Goal: Task Accomplishment & Management: Manage account settings

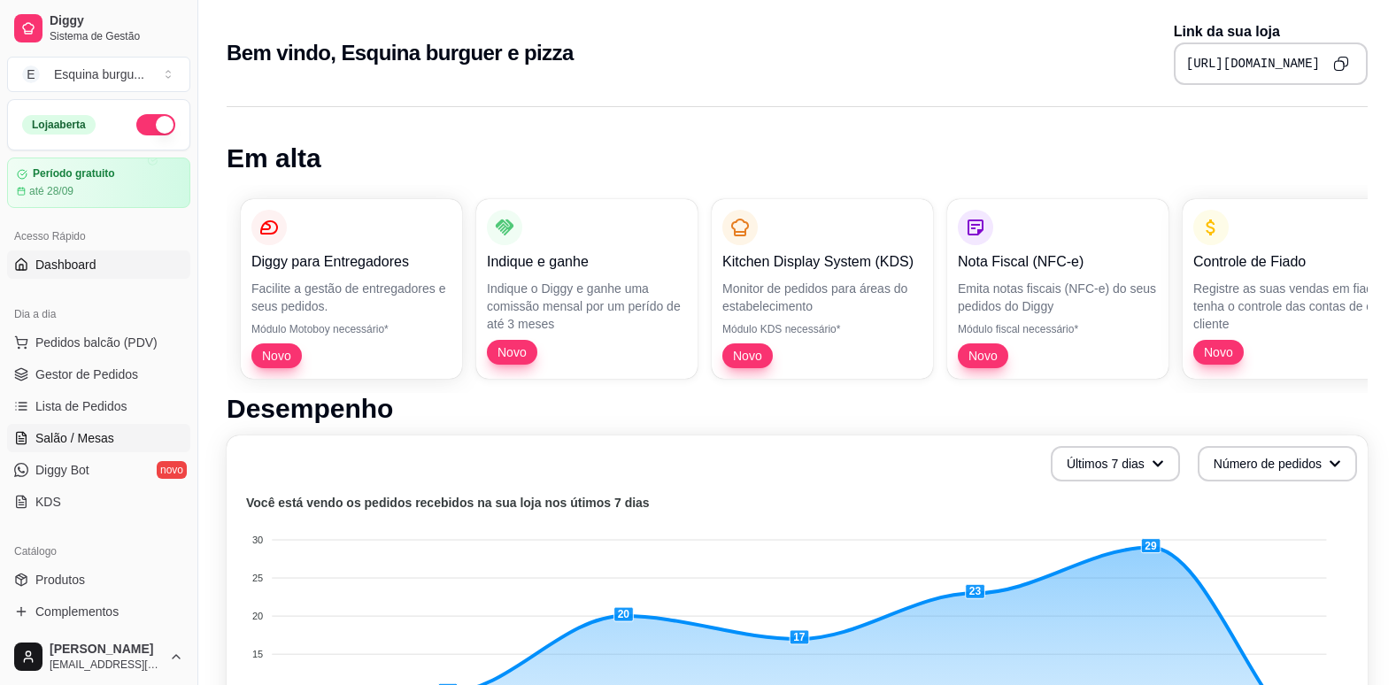
click at [72, 448] on link "Salão / Mesas" at bounding box center [98, 438] width 183 height 28
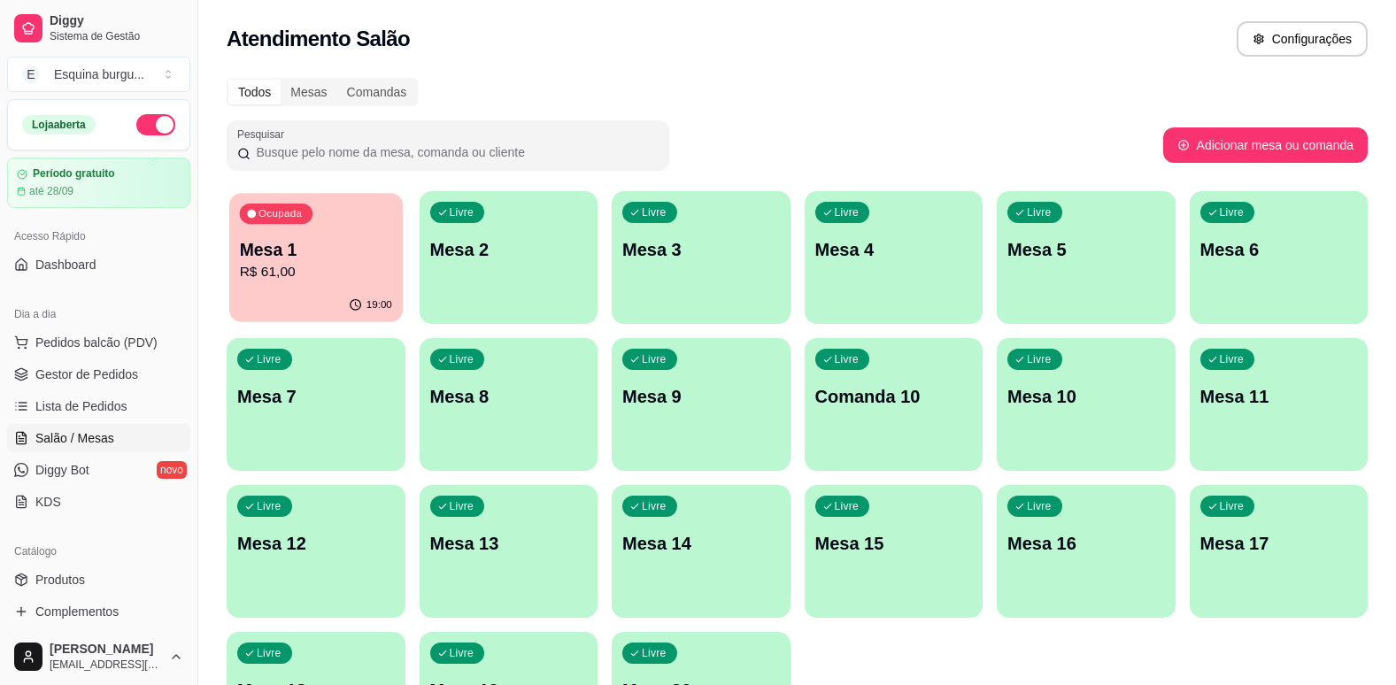
click at [319, 258] on p "Mesa 1" at bounding box center [316, 250] width 152 height 24
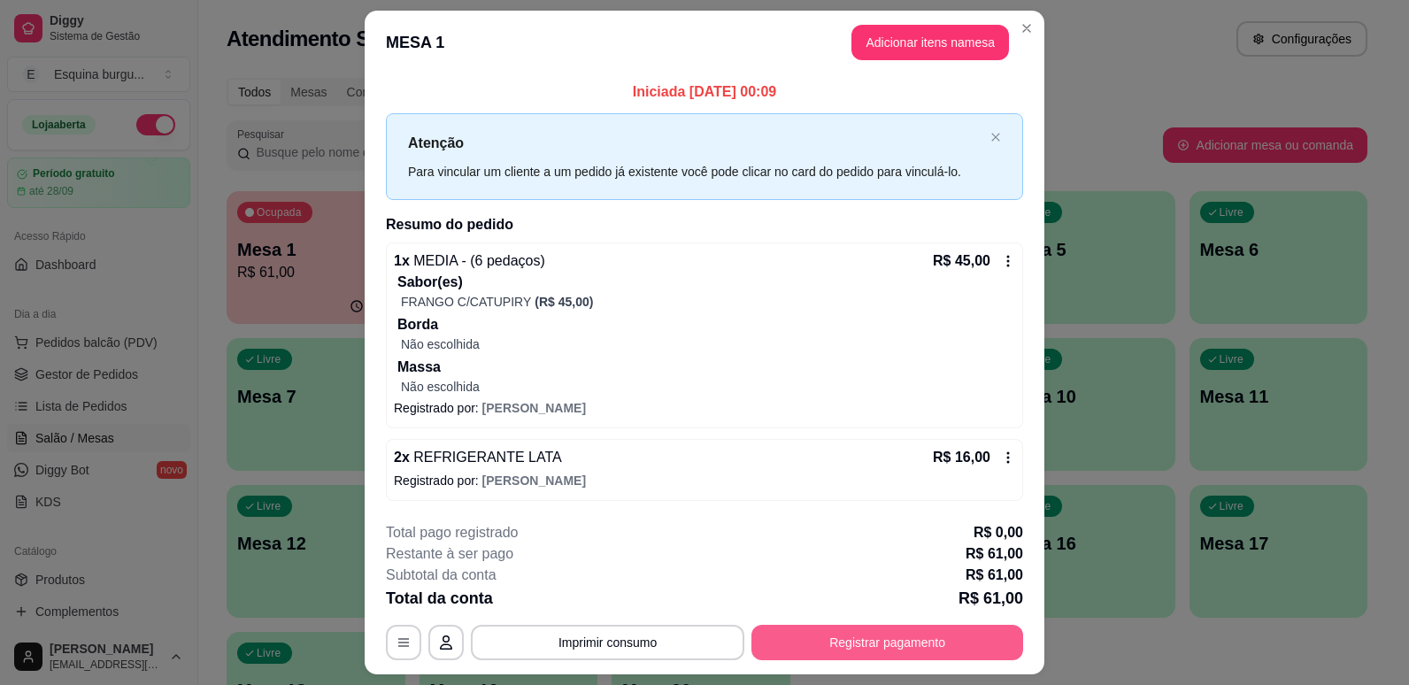
click at [895, 642] on button "Registrar pagamento" at bounding box center [888, 642] width 272 height 35
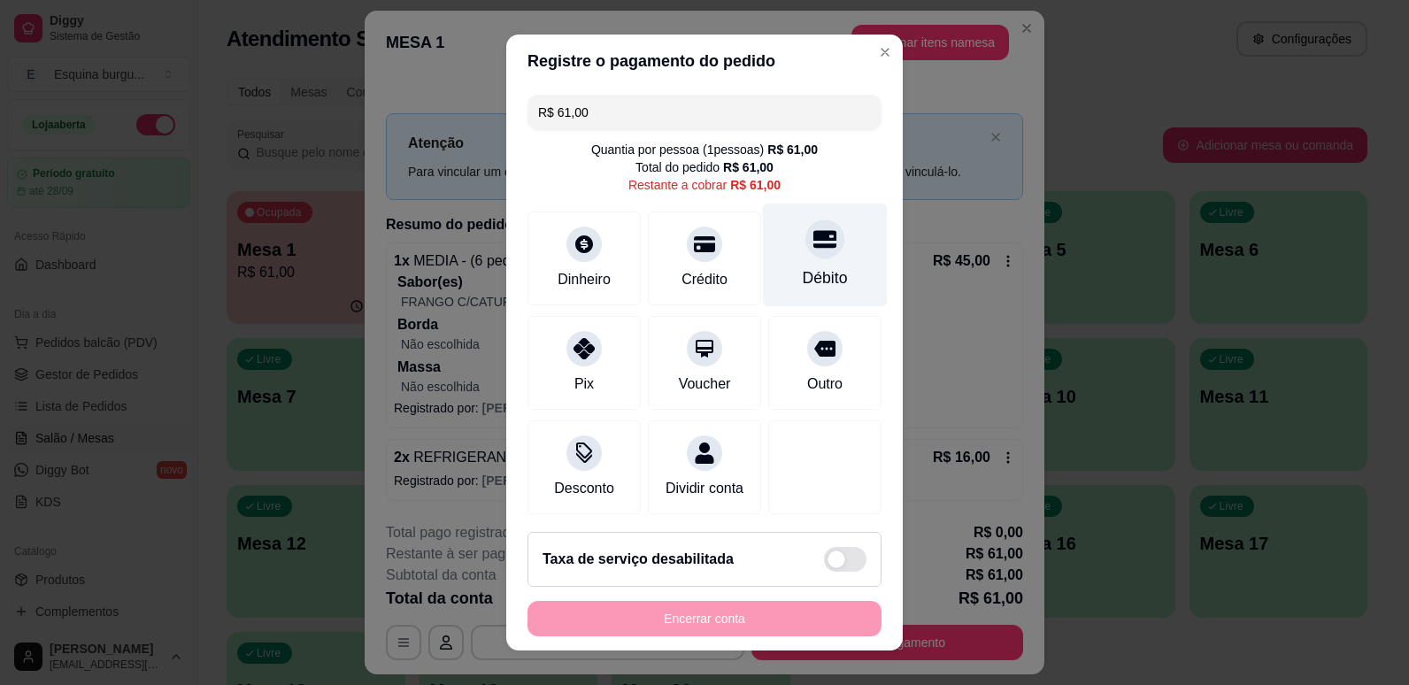
click at [805, 262] on div "Débito" at bounding box center [825, 255] width 125 height 104
type input "R$ 0,00"
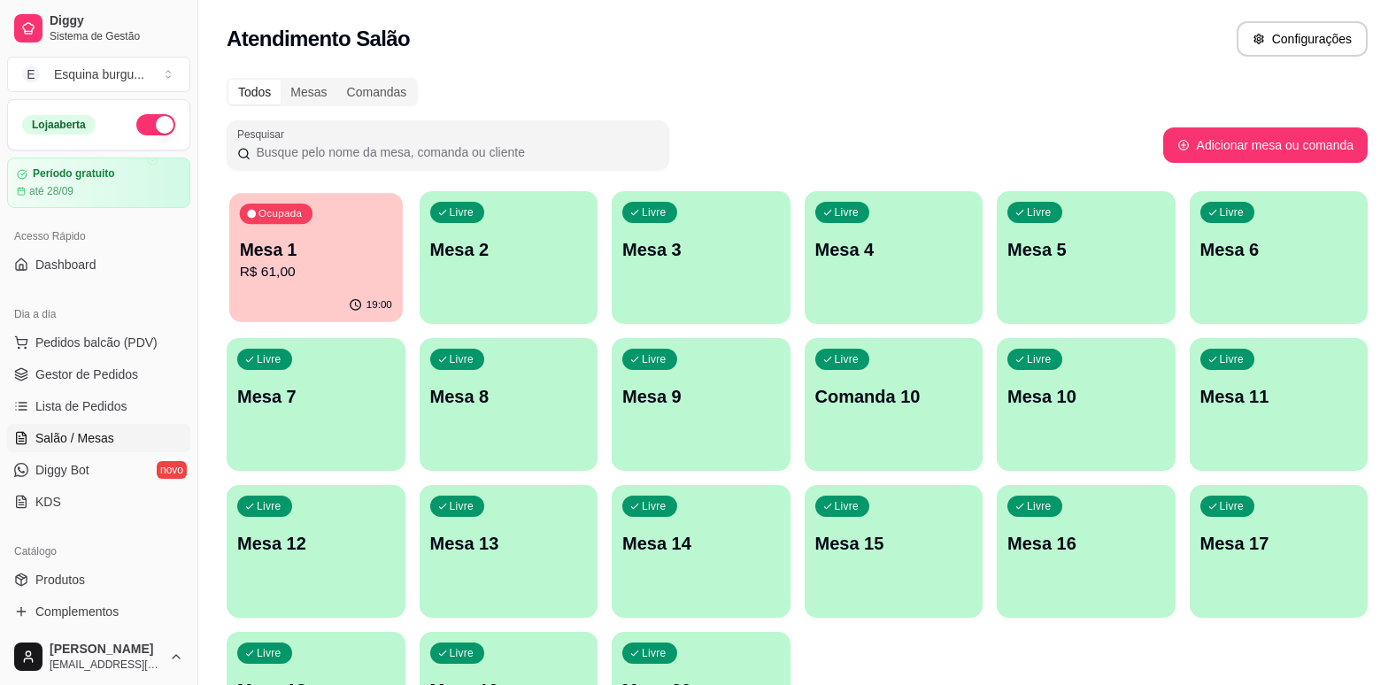
click at [348, 259] on p "Mesa 1" at bounding box center [316, 250] width 152 height 24
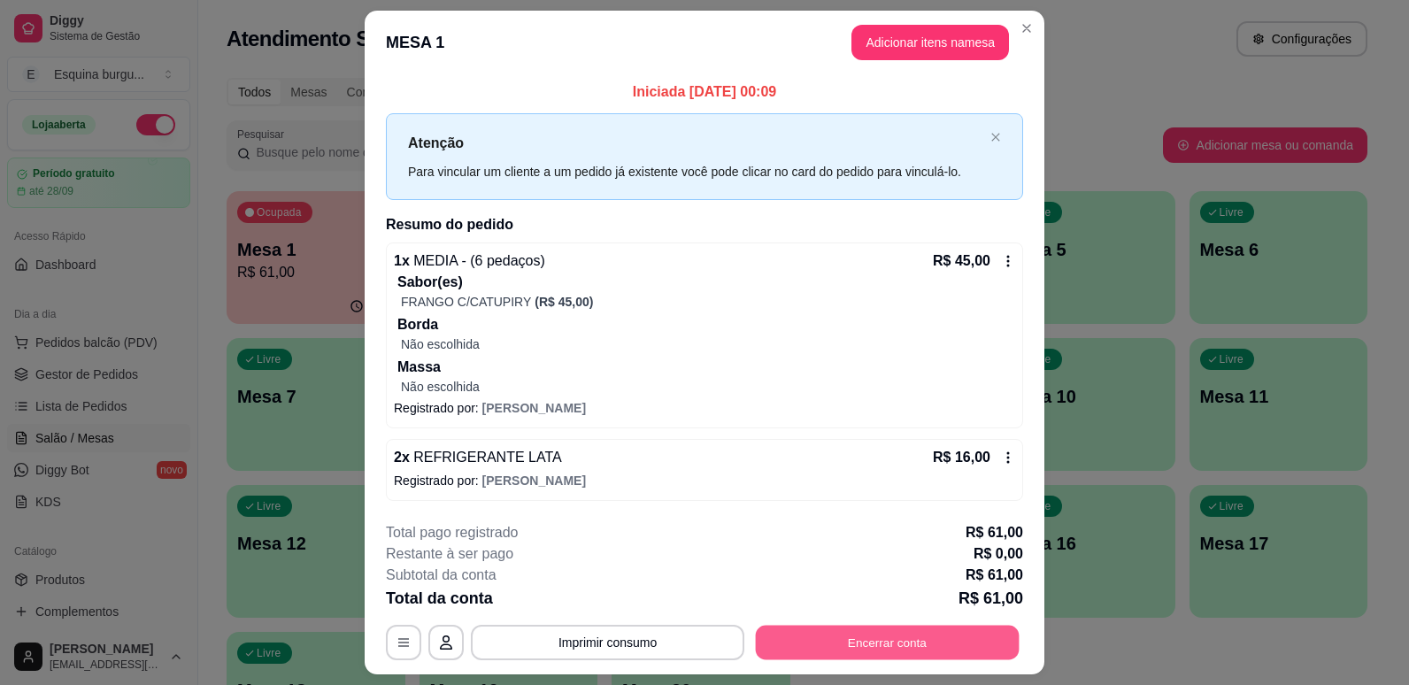
click at [853, 641] on button "Encerrar conta" at bounding box center [888, 642] width 264 height 35
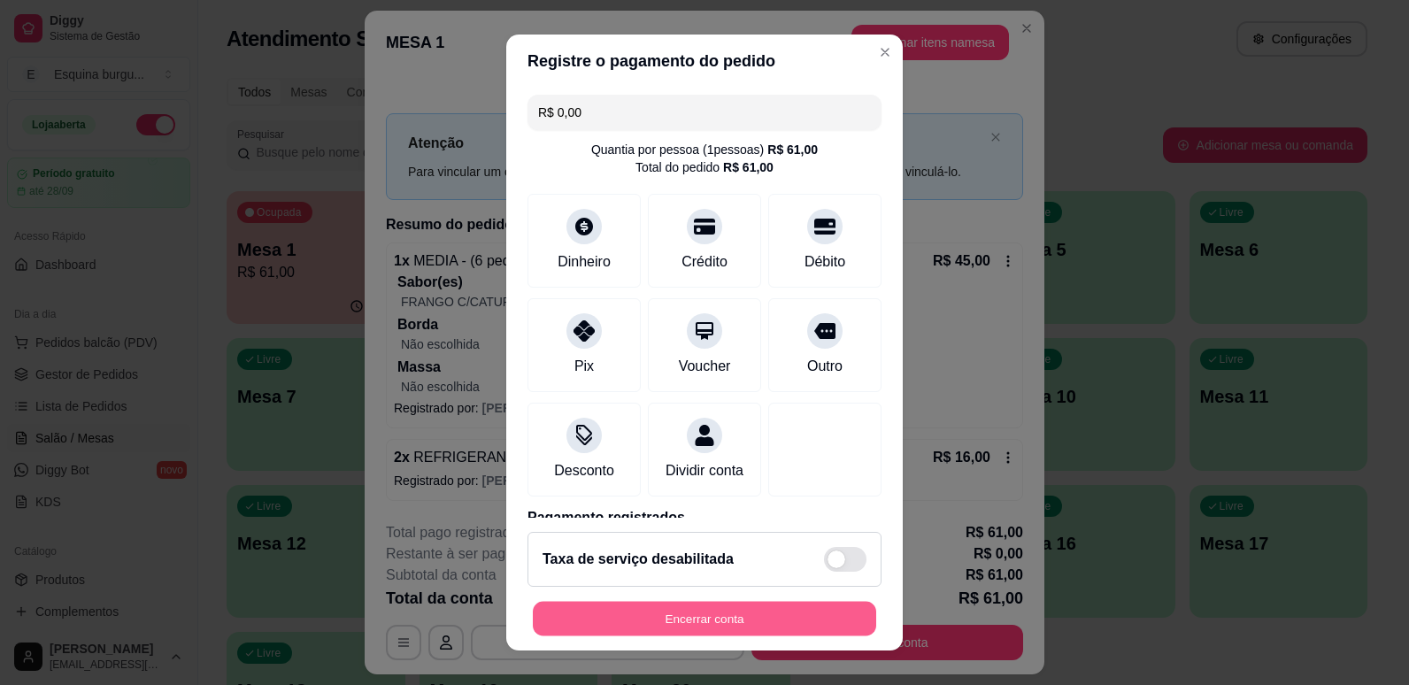
click at [730, 616] on button "Encerrar conta" at bounding box center [705, 619] width 344 height 35
